Goal: Task Accomplishment & Management: Use online tool/utility

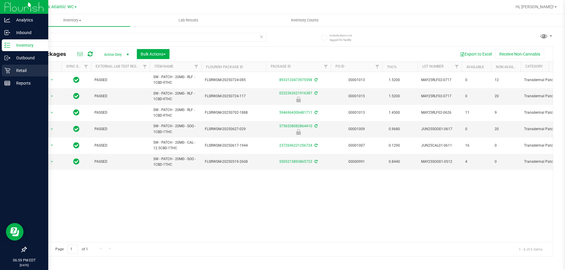
click at [7, 67] on div "Retail" at bounding box center [25, 71] width 46 height 12
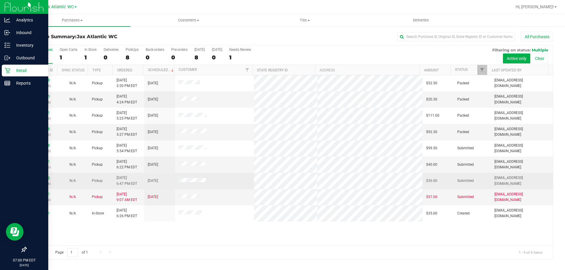
click at [40, 178] on link "11837046" at bounding box center [42, 178] width 16 height 4
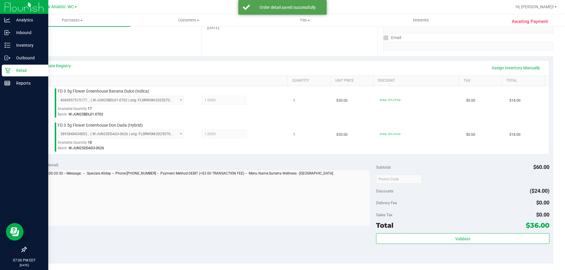
scroll to position [206, 0]
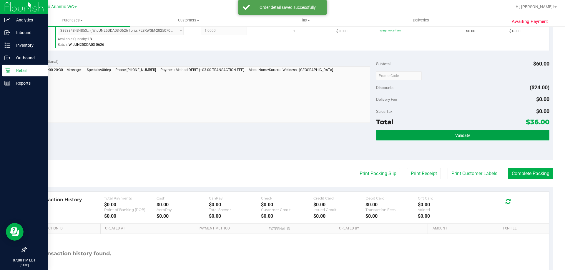
click at [448, 139] on button "Validate" at bounding box center [462, 135] width 173 height 11
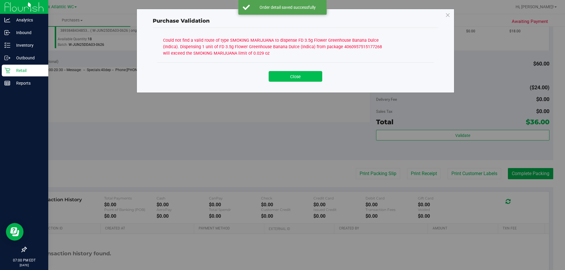
click at [287, 79] on button "Close" at bounding box center [296, 76] width 54 height 11
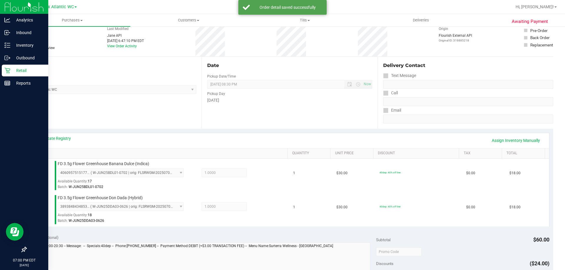
scroll to position [29, 0]
click at [60, 137] on link "View State Registry" at bounding box center [53, 139] width 35 height 6
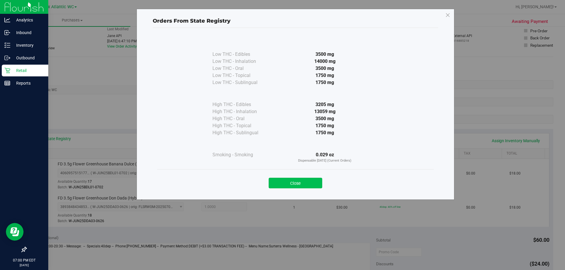
click at [300, 183] on button "Close" at bounding box center [296, 183] width 54 height 11
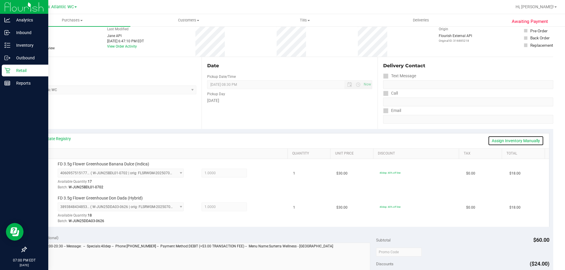
click at [491, 142] on link "Assign Inventory Manually" at bounding box center [516, 141] width 56 height 10
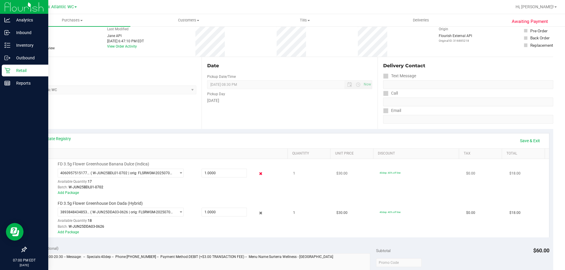
click at [258, 172] on icon at bounding box center [261, 174] width 6 height 7
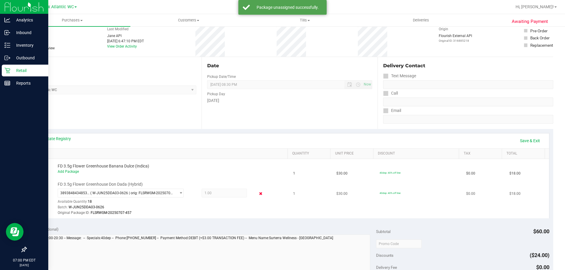
click at [258, 196] on icon at bounding box center [261, 194] width 6 height 7
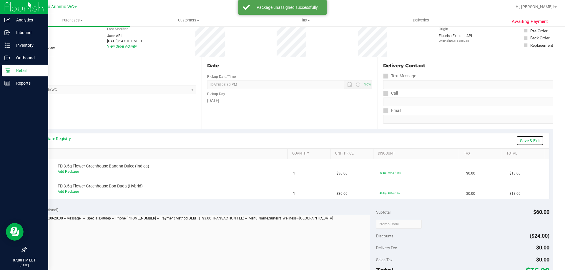
click at [528, 143] on link "Save & Exit" at bounding box center [530, 141] width 28 height 10
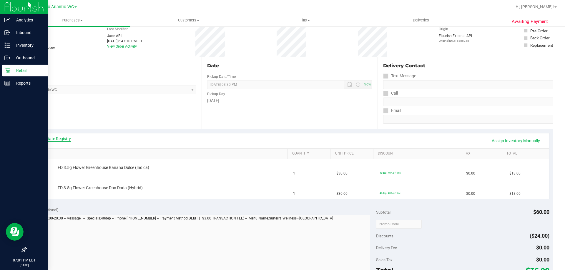
click at [57, 139] on link "View State Registry" at bounding box center [53, 139] width 35 height 6
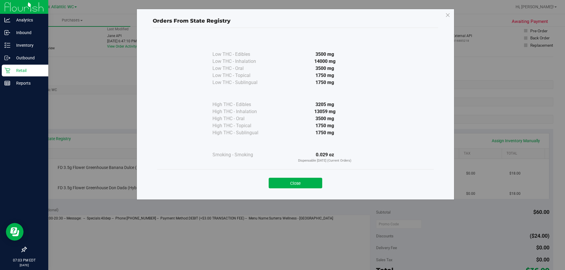
click at [255, 49] on div at bounding box center [241, 43] width 59 height 15
click at [368, 43] on div at bounding box center [324, 43] width 107 height 15
click at [290, 184] on button "Close" at bounding box center [296, 183] width 54 height 11
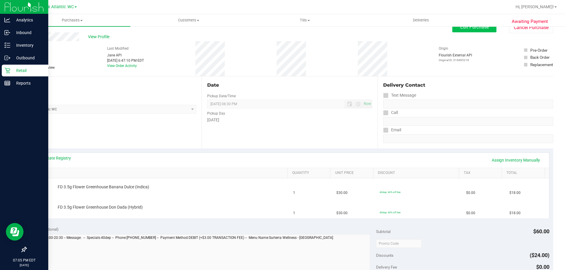
scroll to position [0, 0]
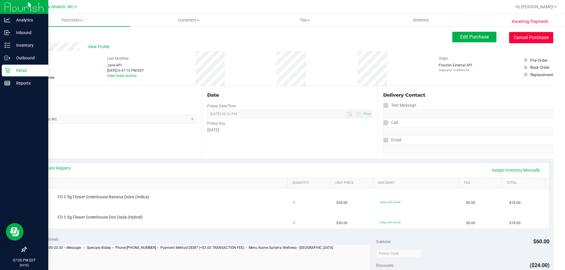
click at [517, 38] on button "Cancel Purchase" at bounding box center [531, 37] width 44 height 11
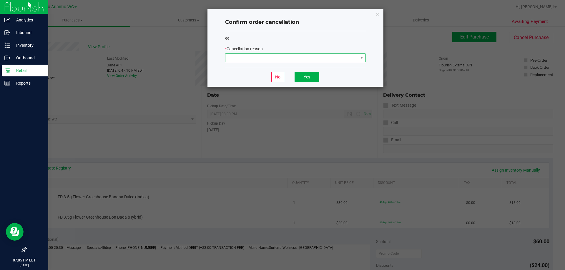
click at [248, 54] on span at bounding box center [291, 58] width 133 height 8
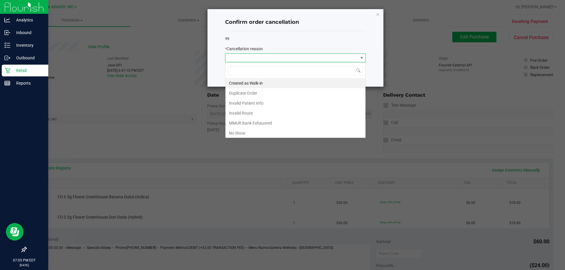
scroll to position [9, 141]
click at [263, 119] on li "MMUR Bank Exhausted" at bounding box center [295, 123] width 140 height 10
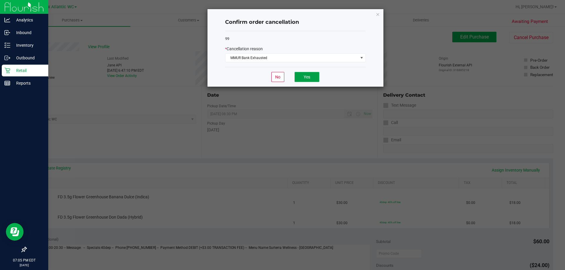
click at [300, 79] on button "Yes" at bounding box center [306, 77] width 25 height 10
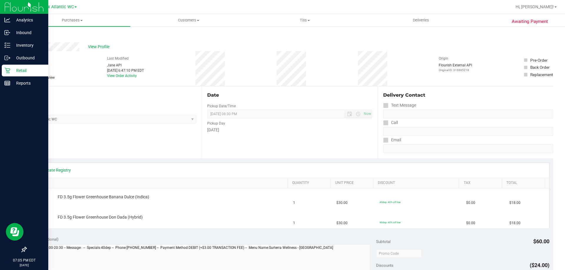
click at [11, 70] on p "Retail" at bounding box center [27, 70] width 35 height 7
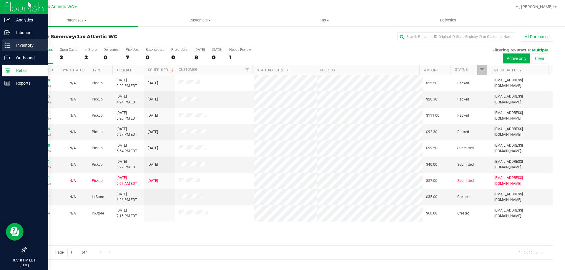
click at [8, 46] on icon at bounding box center [7, 45] width 6 height 6
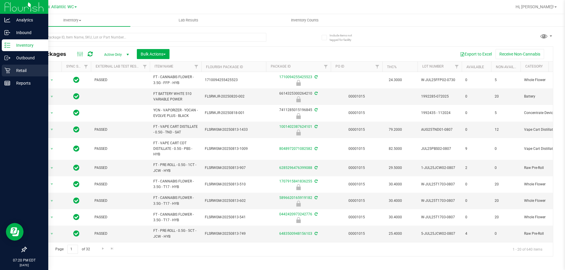
click at [6, 69] on icon at bounding box center [7, 71] width 6 height 6
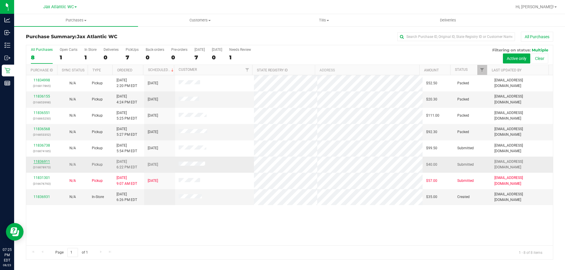
click at [45, 160] on link "11836911" at bounding box center [42, 162] width 16 height 4
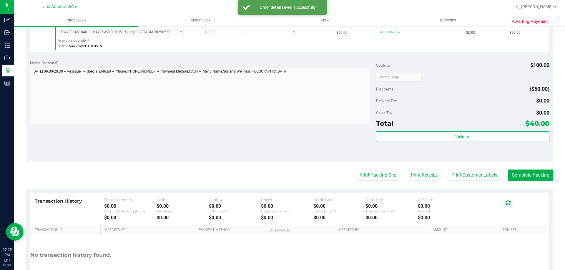
scroll to position [206, 0]
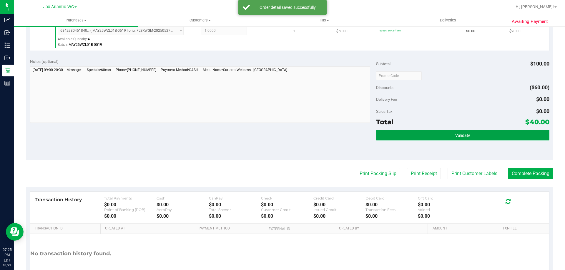
drag, startPoint x: 469, startPoint y: 137, endPoint x: 465, endPoint y: 136, distance: 3.9
click at [469, 137] on button "Validate" at bounding box center [462, 135] width 173 height 11
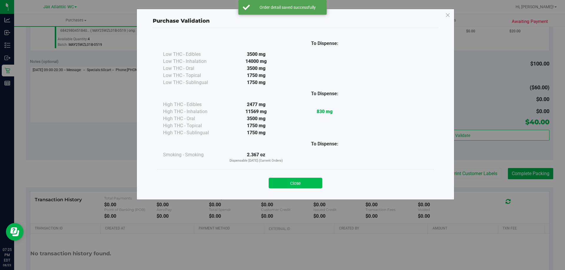
click at [307, 182] on button "Close" at bounding box center [296, 183] width 54 height 11
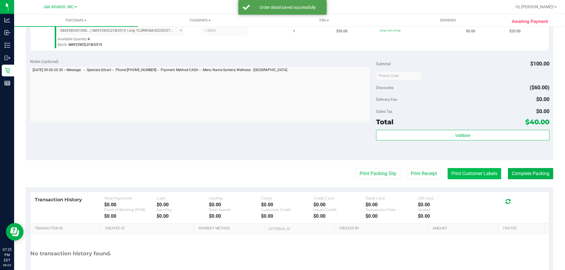
click at [465, 174] on button "Print Customer Labels" at bounding box center [474, 173] width 54 height 11
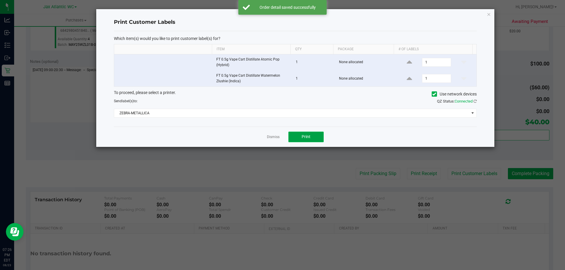
click at [303, 137] on span "Print" at bounding box center [306, 136] width 9 height 5
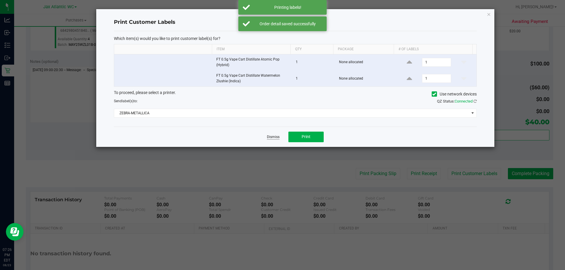
click at [275, 137] on link "Dismiss" at bounding box center [273, 137] width 13 height 5
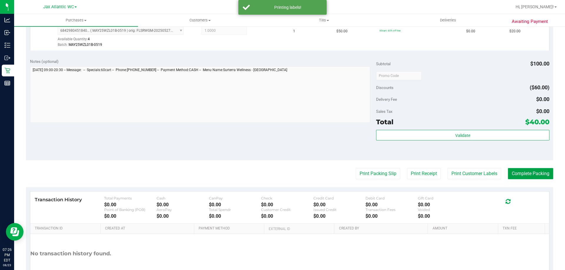
click at [518, 169] on button "Complete Packing" at bounding box center [530, 173] width 45 height 11
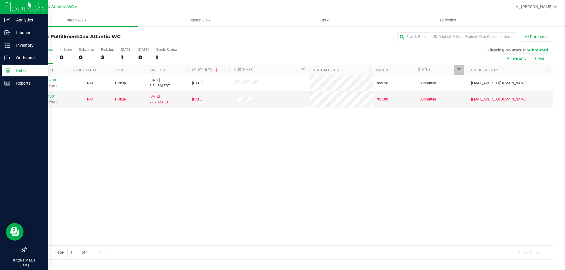
click at [13, 70] on p "Retail" at bounding box center [27, 70] width 35 height 7
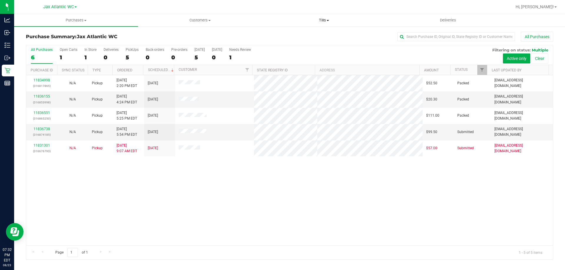
click at [322, 21] on span "Tills" at bounding box center [323, 20] width 123 height 5
click at [303, 32] on li "Manage tills" at bounding box center [324, 35] width 124 height 7
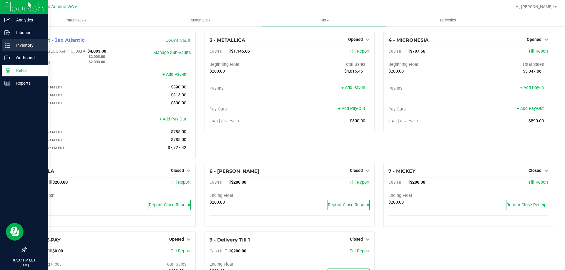
click at [14, 44] on p "Inventory" at bounding box center [27, 45] width 35 height 7
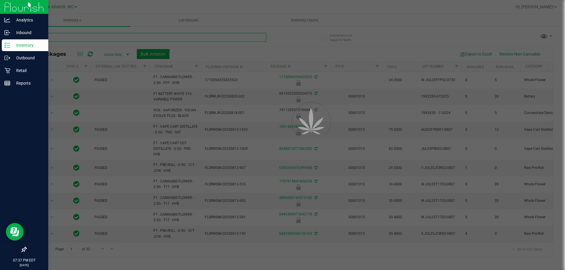
click at [58, 37] on input "text" at bounding box center [146, 37] width 240 height 9
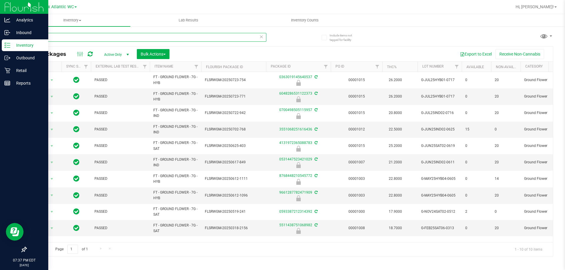
type input "ground"
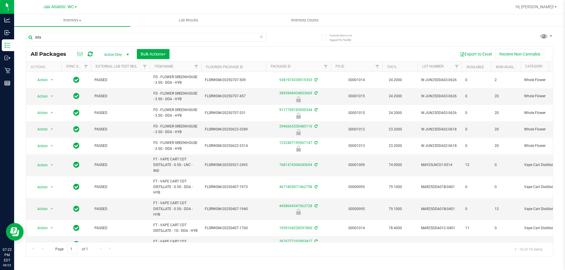
click at [103, 36] on input "dda" at bounding box center [146, 37] width 240 height 9
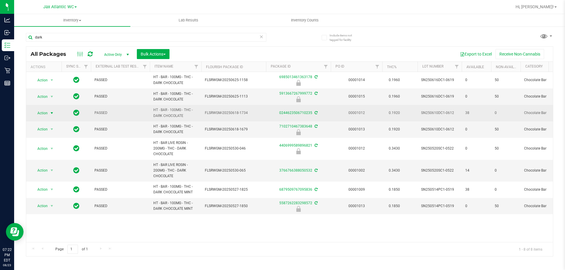
type input "dark"
click at [41, 114] on span "Action" at bounding box center [40, 113] width 16 height 8
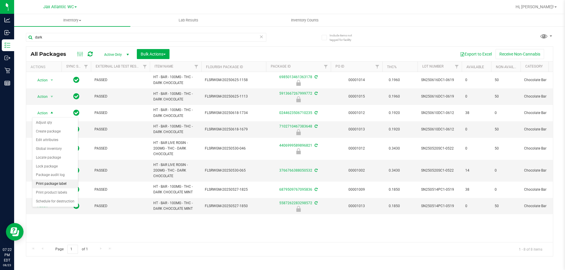
click at [65, 182] on li "Print package label" at bounding box center [55, 184] width 46 height 9
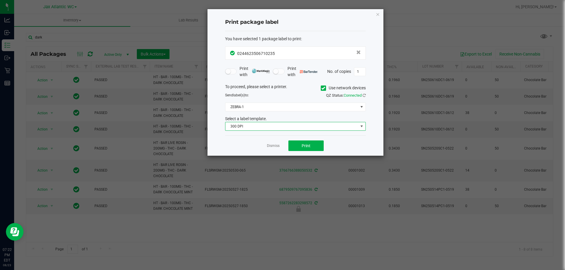
click at [267, 129] on span "300 DPI" at bounding box center [291, 126] width 133 height 8
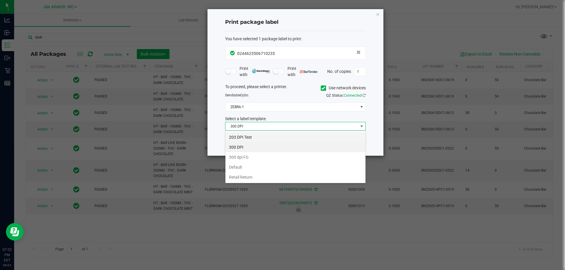
scroll to position [9, 141]
click at [252, 137] on li "203 DPI Test" at bounding box center [295, 137] width 140 height 10
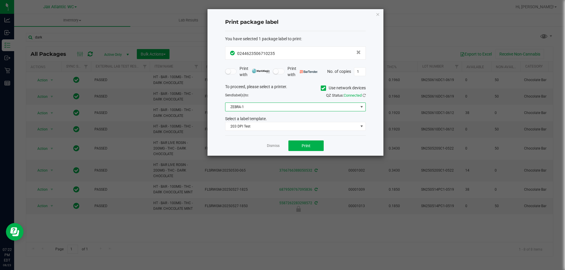
click at [258, 104] on span "ZEBRA-1" at bounding box center [291, 107] width 133 height 8
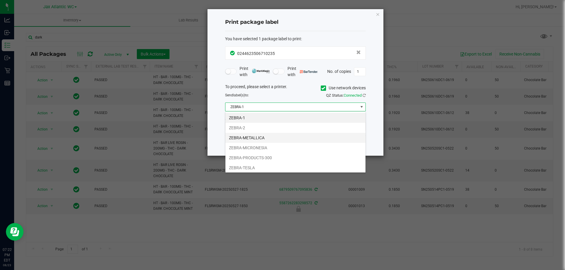
click at [251, 137] on li "ZEBRA-METALLICA" at bounding box center [295, 138] width 140 height 10
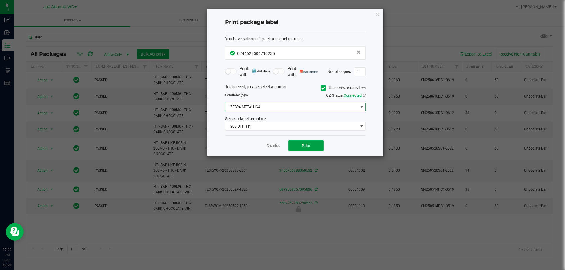
click at [302, 144] on span "Print" at bounding box center [306, 146] width 9 height 5
